Goal: Task Accomplishment & Management: Use online tool/utility

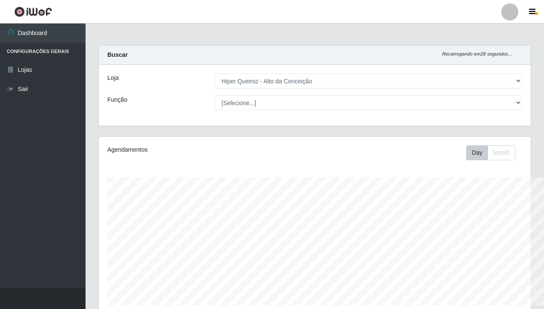
select select "515"
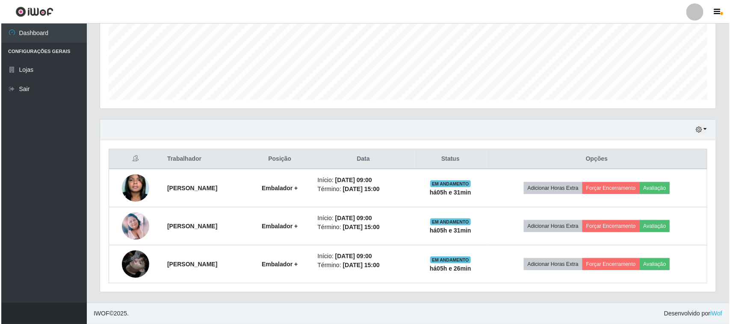
scroll to position [178, 616]
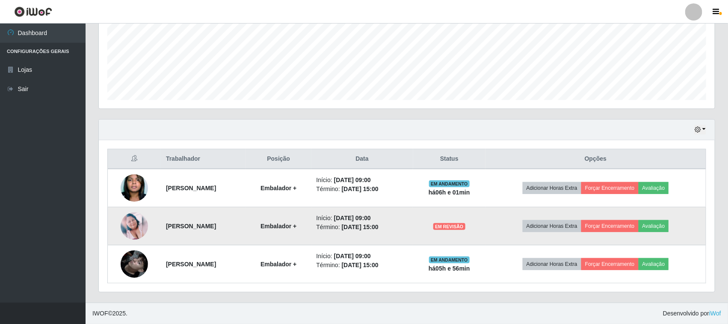
click at [224, 233] on td "[PERSON_NAME]" at bounding box center [203, 226] width 85 height 38
drag, startPoint x: 224, startPoint y: 233, endPoint x: 511, endPoint y: 235, distance: 287.7
click at [486, 235] on td "EM REVISÃO" at bounding box center [449, 226] width 73 height 38
click at [543, 223] on button "Forçar Encerramento" at bounding box center [609, 226] width 57 height 12
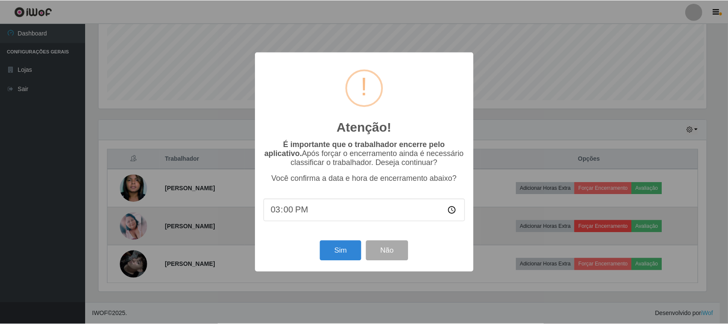
scroll to position [178, 610]
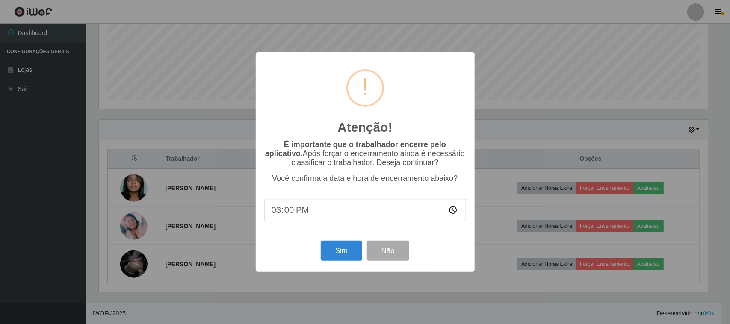
click at [348, 219] on input "15:00" at bounding box center [365, 210] width 202 height 23
click at [342, 254] on button "Sim" at bounding box center [341, 251] width 41 height 20
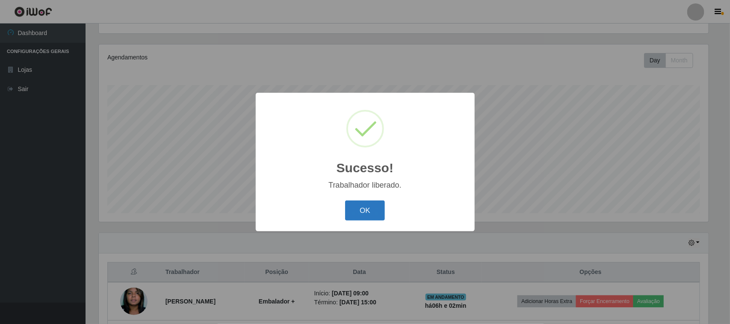
click at [370, 210] on button "OK" at bounding box center [365, 211] width 40 height 20
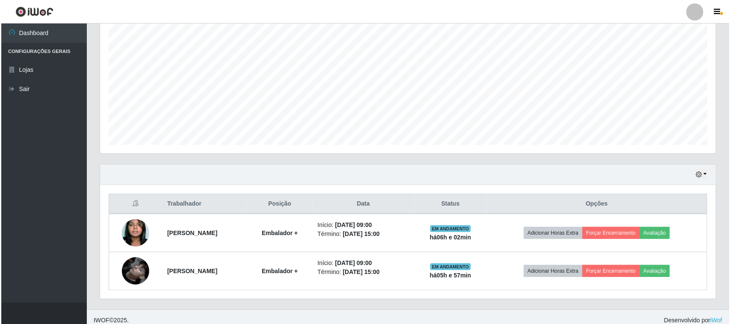
scroll to position [168, 0]
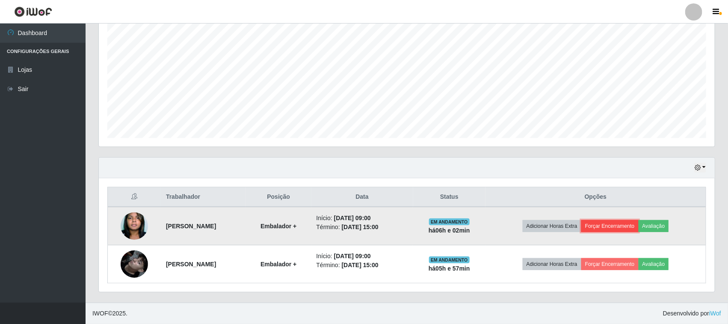
click at [543, 225] on button "Forçar Encerramento" at bounding box center [609, 226] width 57 height 12
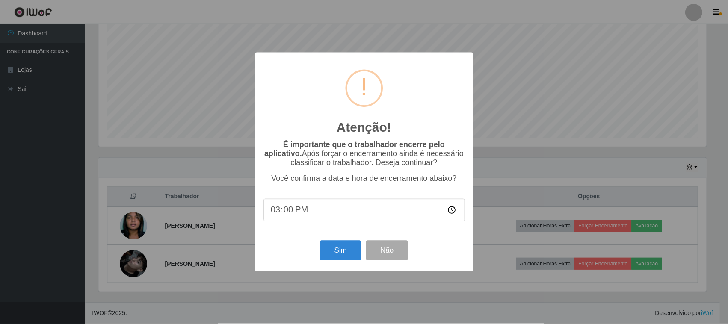
scroll to position [178, 610]
click at [334, 253] on button "Sim" at bounding box center [341, 251] width 41 height 20
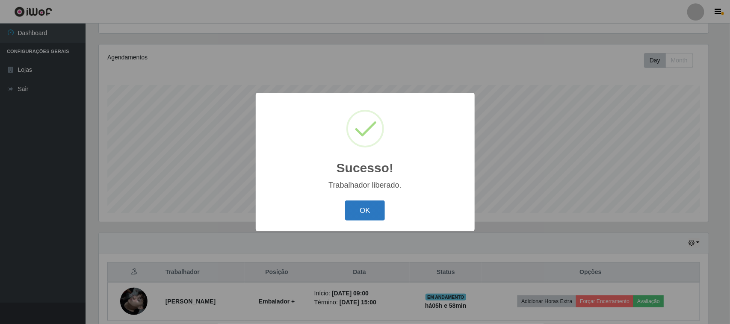
click at [358, 218] on button "OK" at bounding box center [365, 211] width 40 height 20
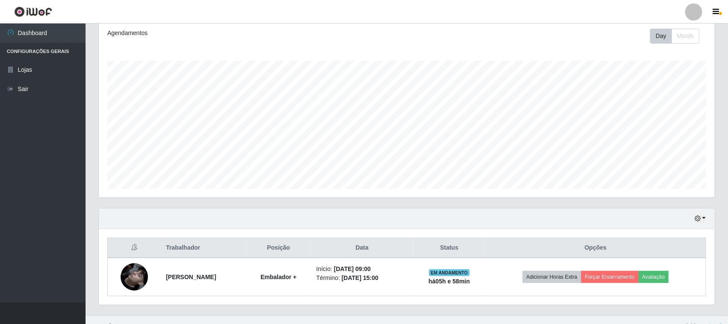
scroll to position [130, 0]
